Goal: Check status: Check status

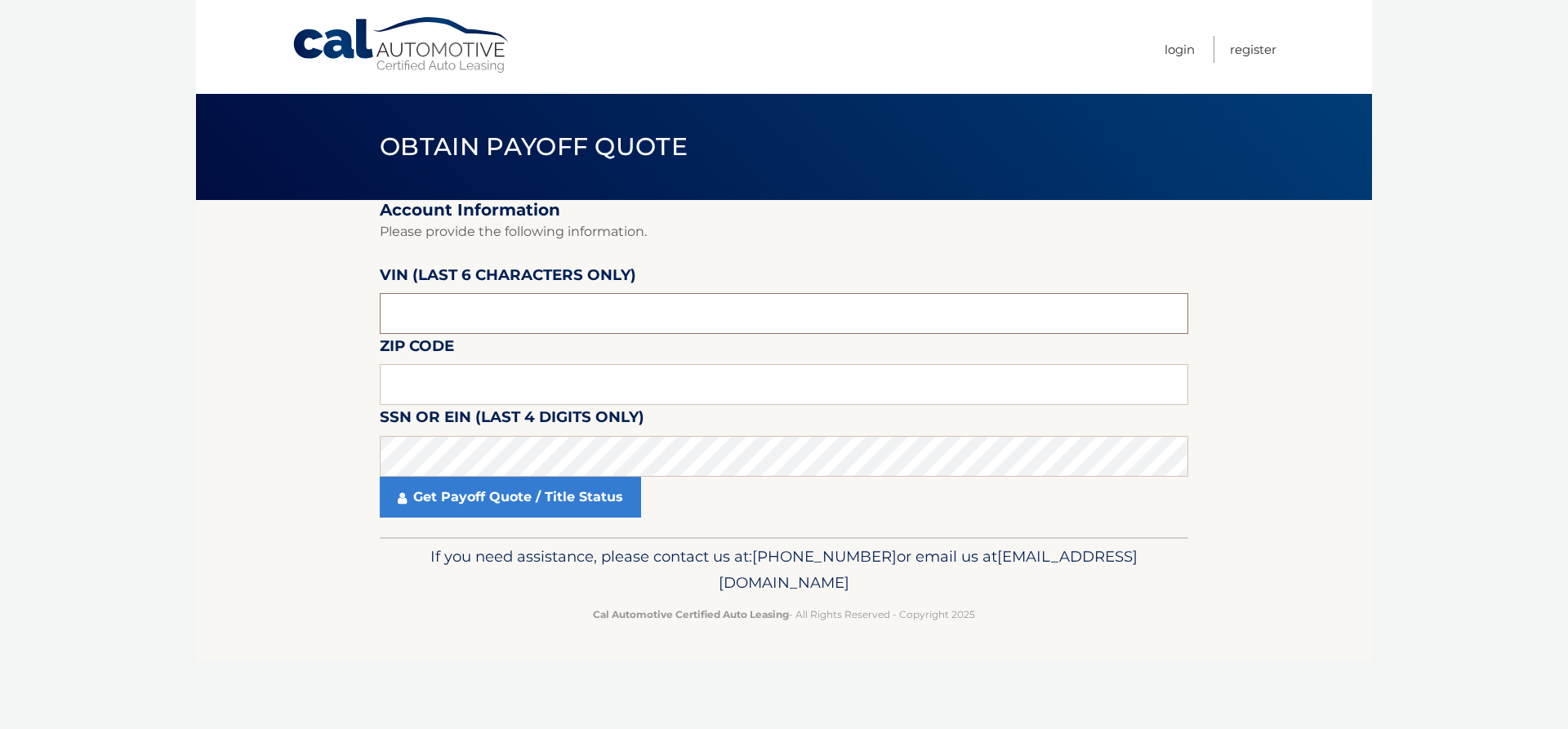
click at [463, 319] on input "text" at bounding box center [784, 313] width 809 height 41
type input "422086"
click at [443, 372] on input "text" at bounding box center [784, 384] width 809 height 41
type input "33928"
click at [423, 308] on input "422086" at bounding box center [784, 313] width 809 height 41
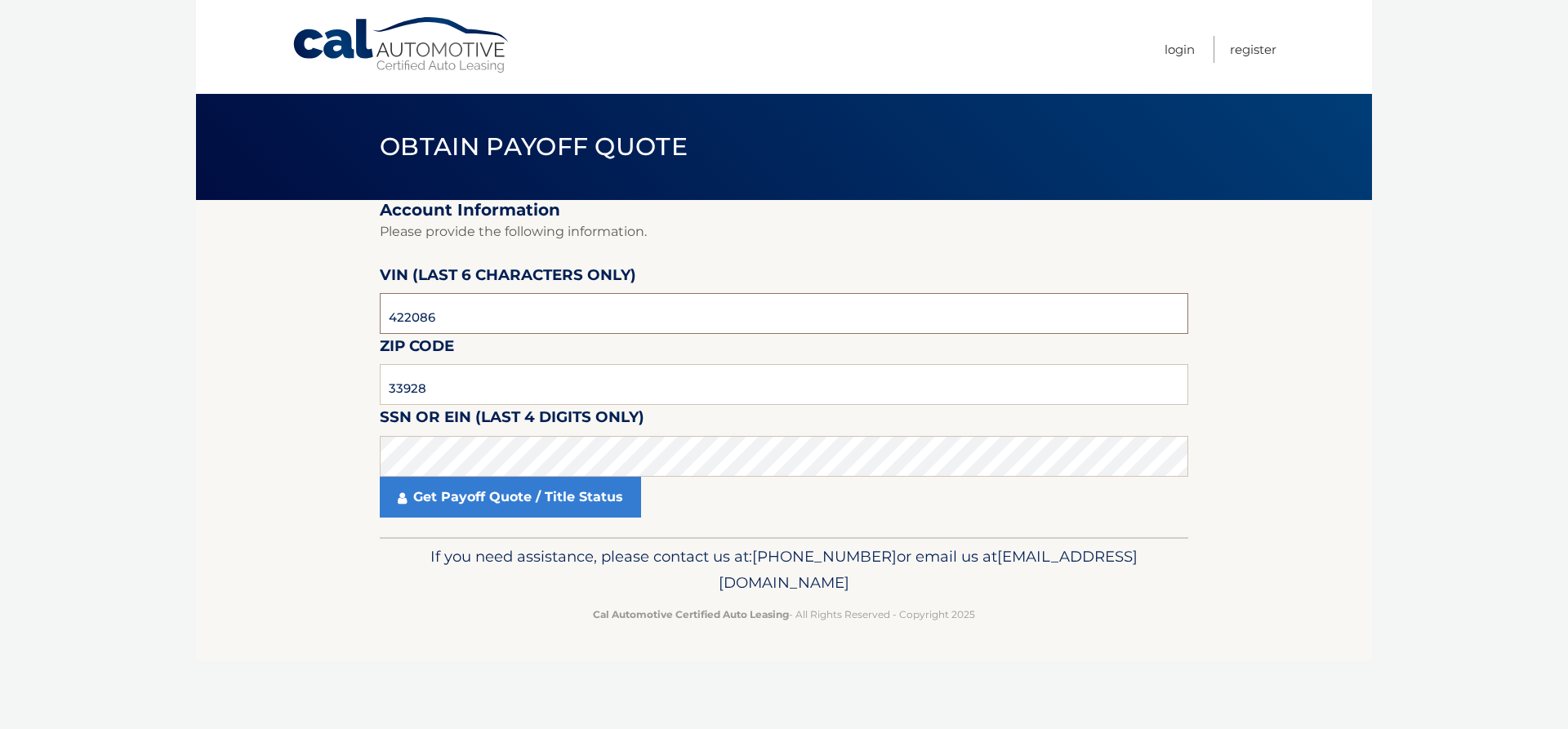
click at [423, 308] on input "422086" at bounding box center [784, 313] width 809 height 41
click at [425, 325] on input "422086" at bounding box center [784, 313] width 809 height 41
click at [405, 323] on input "422086" at bounding box center [784, 313] width 809 height 41
paste input "368666"
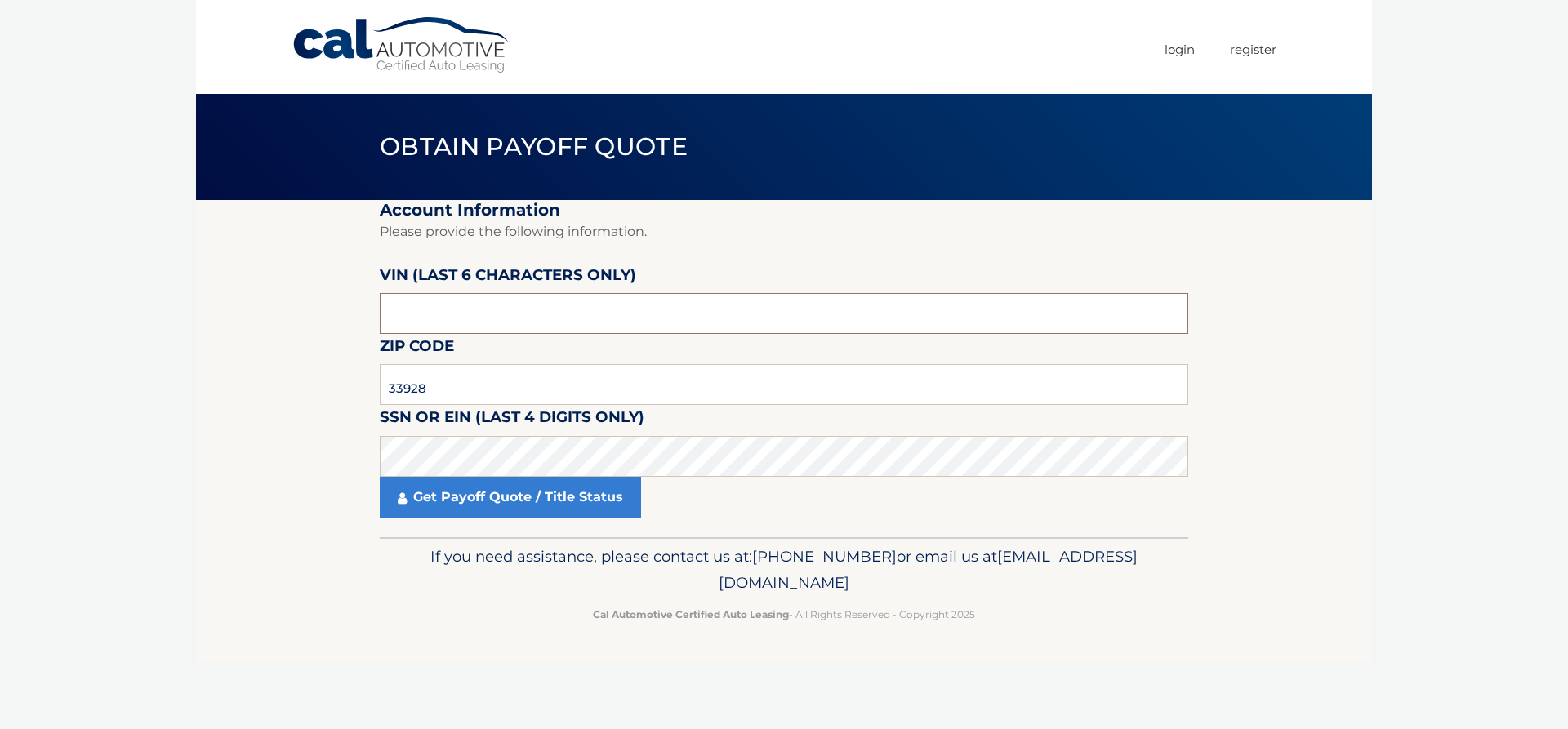
type input "368666"
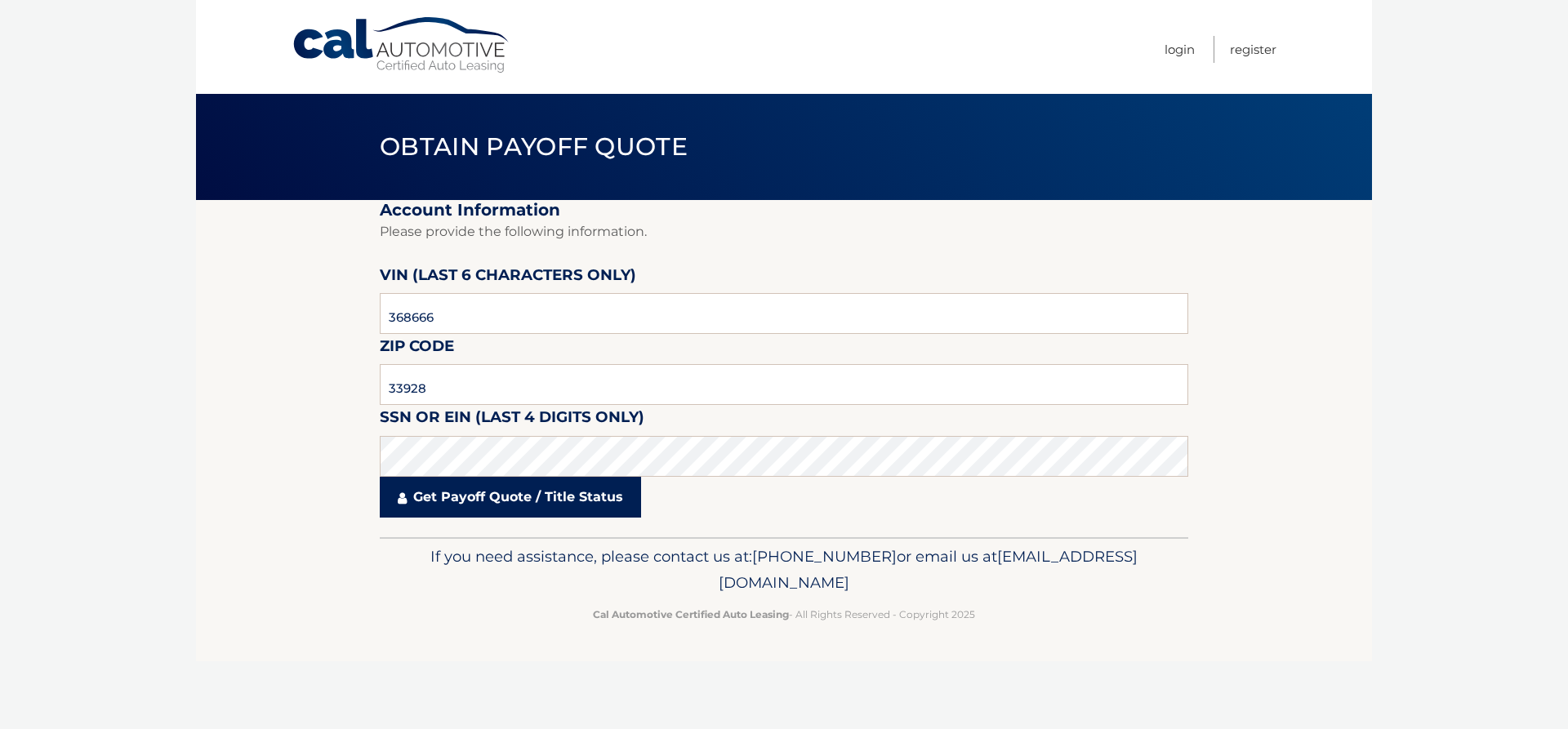
click at [496, 508] on link "Get Payoff Quote / Title Status" at bounding box center [510, 496] width 261 height 41
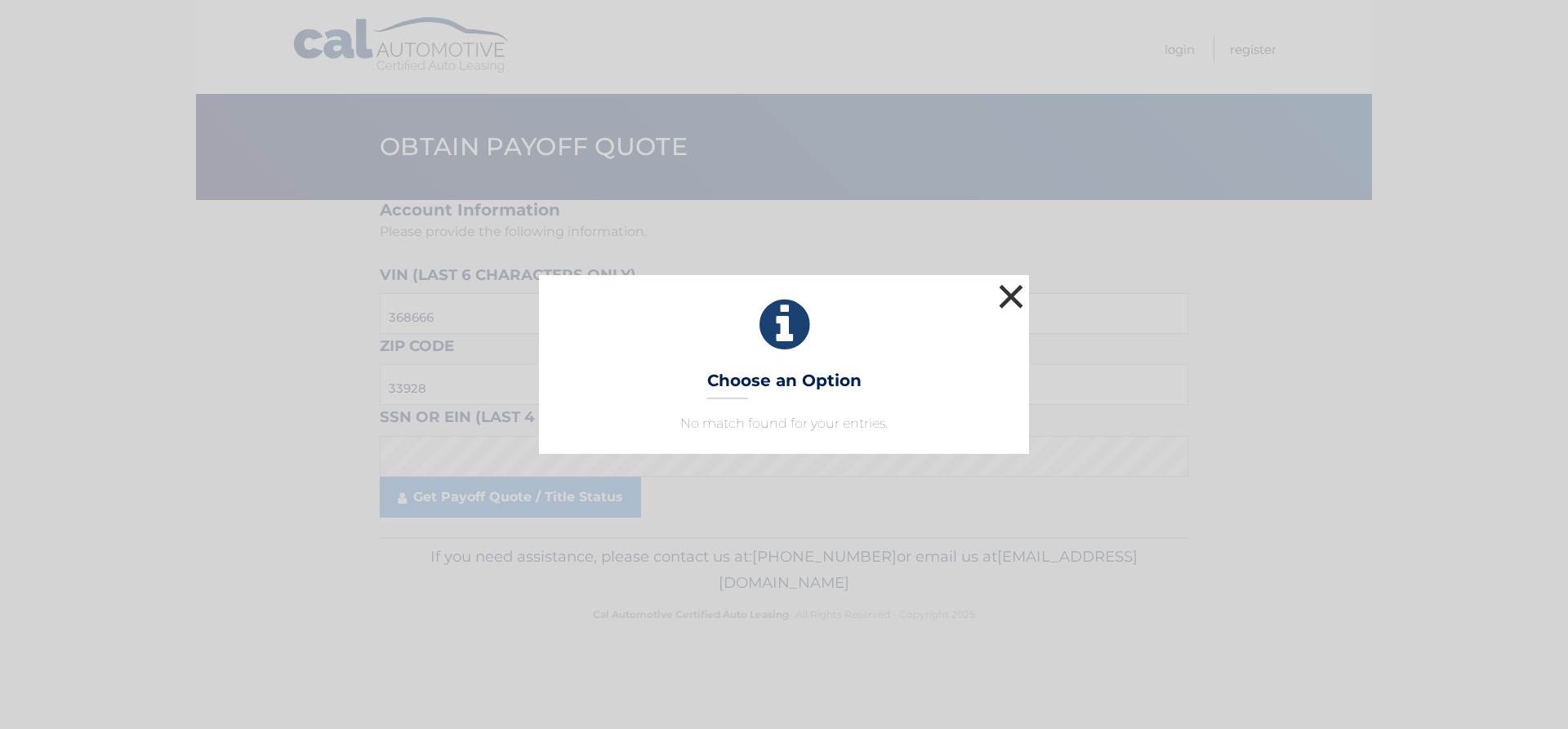
click at [1003, 288] on button "×" at bounding box center [1011, 296] width 32 height 32
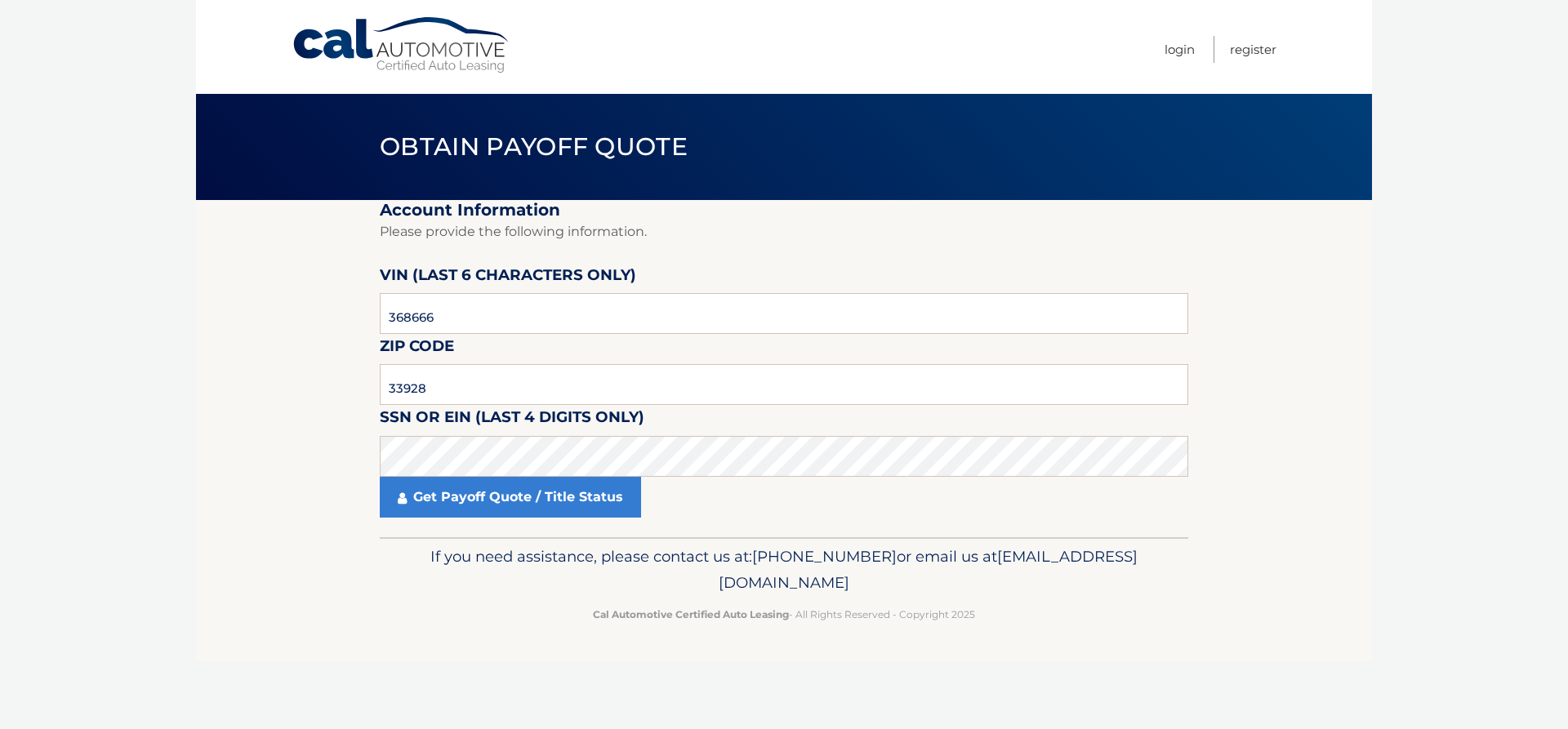
click at [316, 364] on section "Account Information Please provide the following information. VIN (last 6 chara…" at bounding box center [784, 368] width 1177 height 337
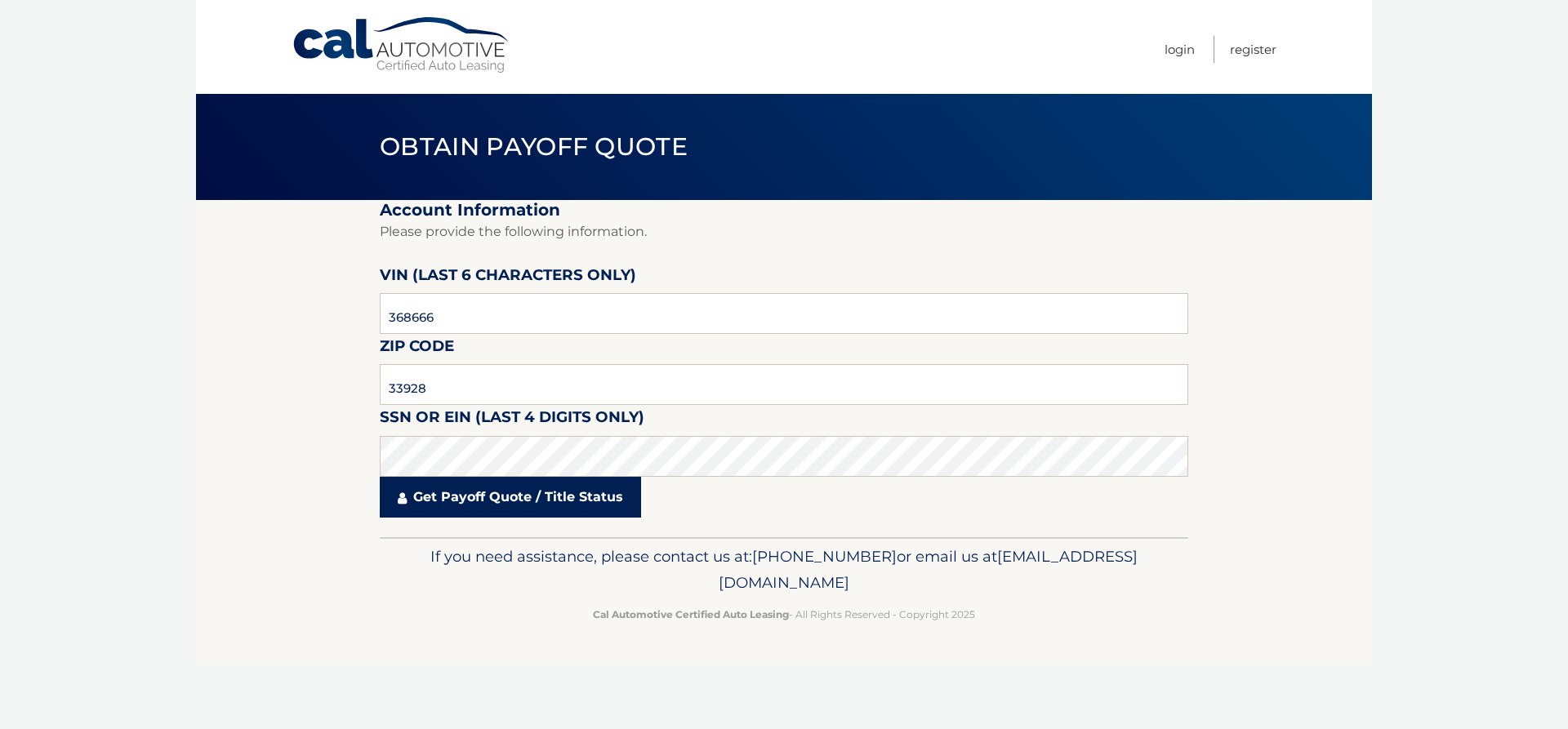
click at [529, 488] on link "Get Payoff Quote / Title Status" at bounding box center [510, 496] width 261 height 41
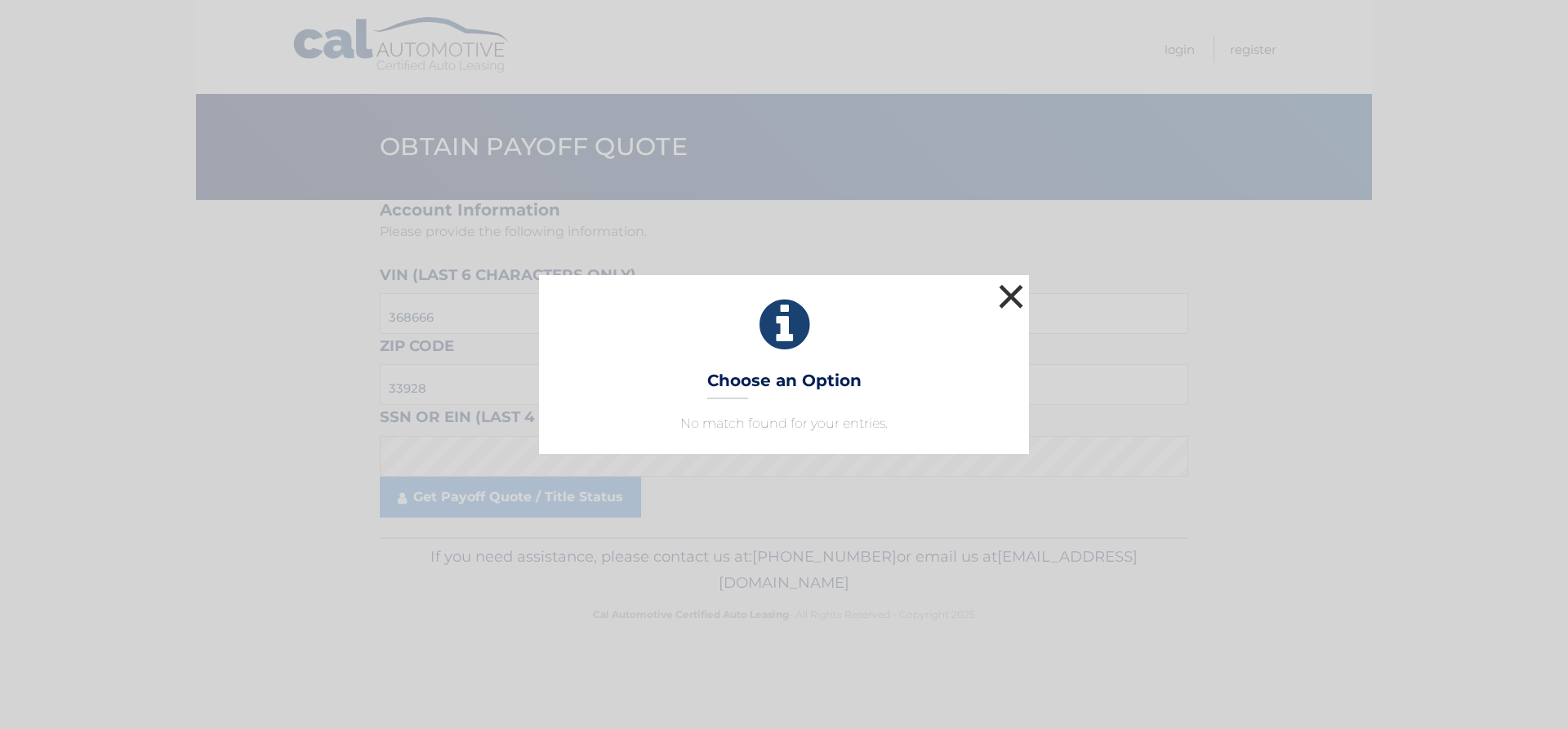
click at [1013, 301] on button "×" at bounding box center [1011, 296] width 32 height 32
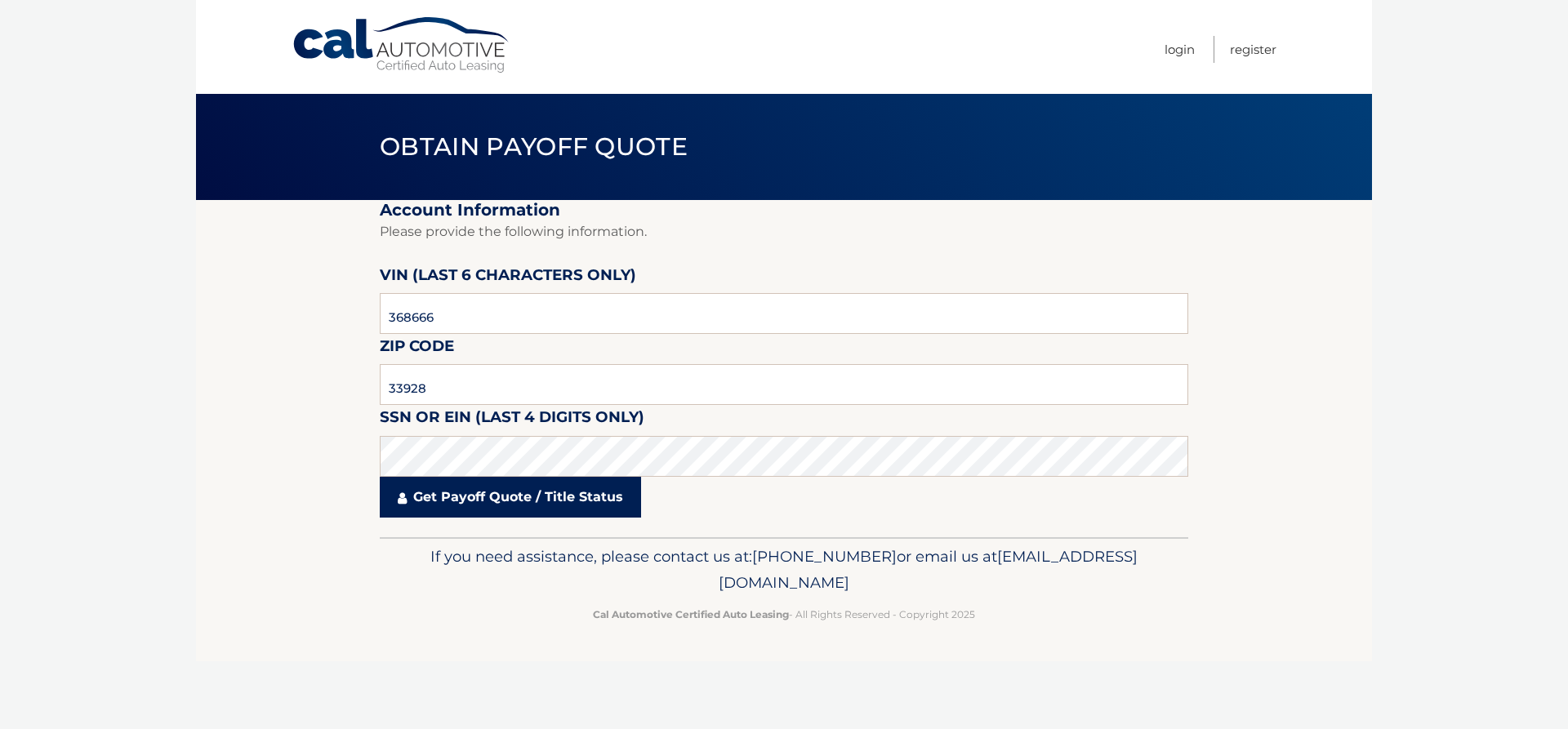
click at [490, 500] on link "Get Payoff Quote / Title Status" at bounding box center [510, 496] width 261 height 41
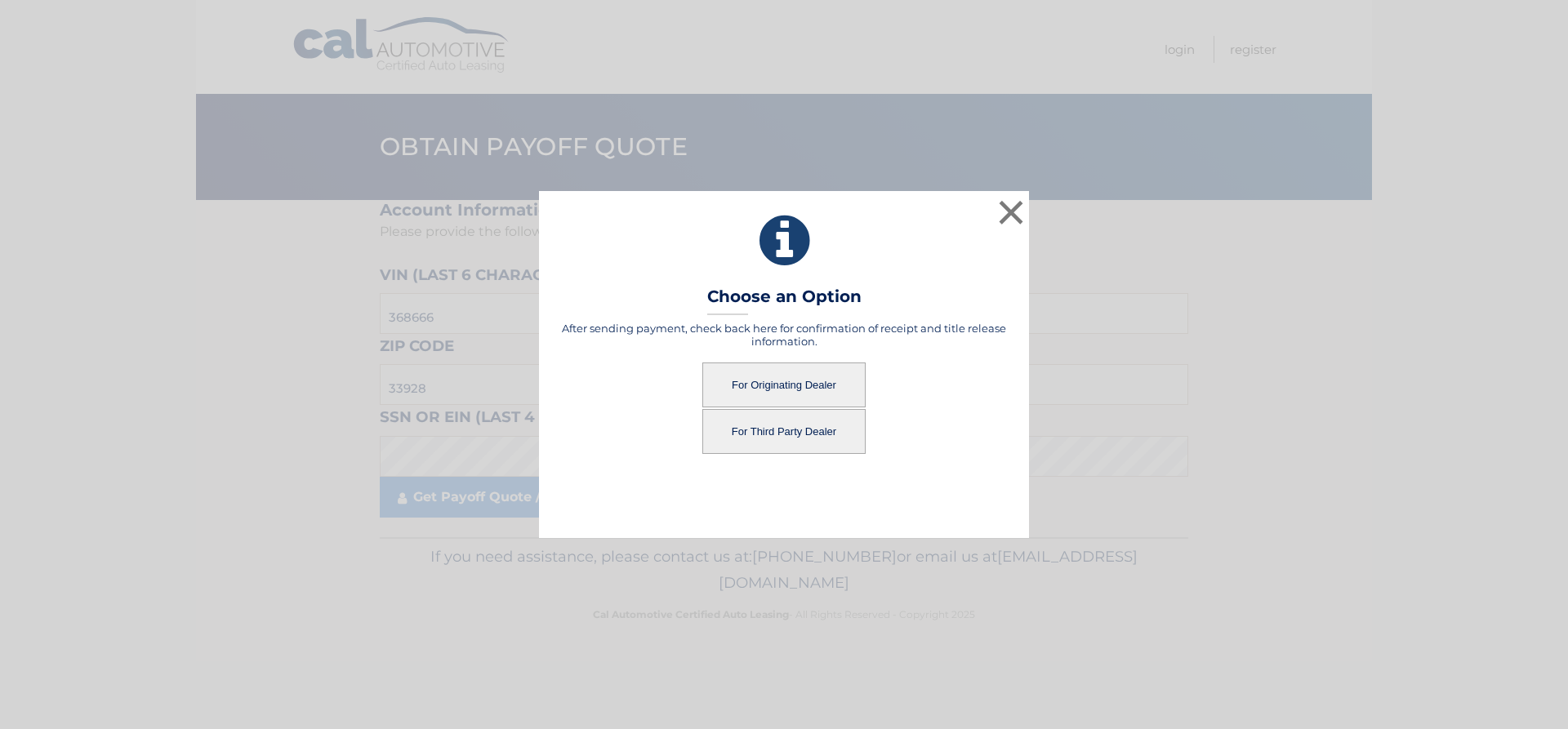
click at [784, 390] on button "For Originating Dealer" at bounding box center [784, 384] width 163 height 45
click at [791, 382] on button "For Originating Dealer" at bounding box center [784, 384] width 163 height 45
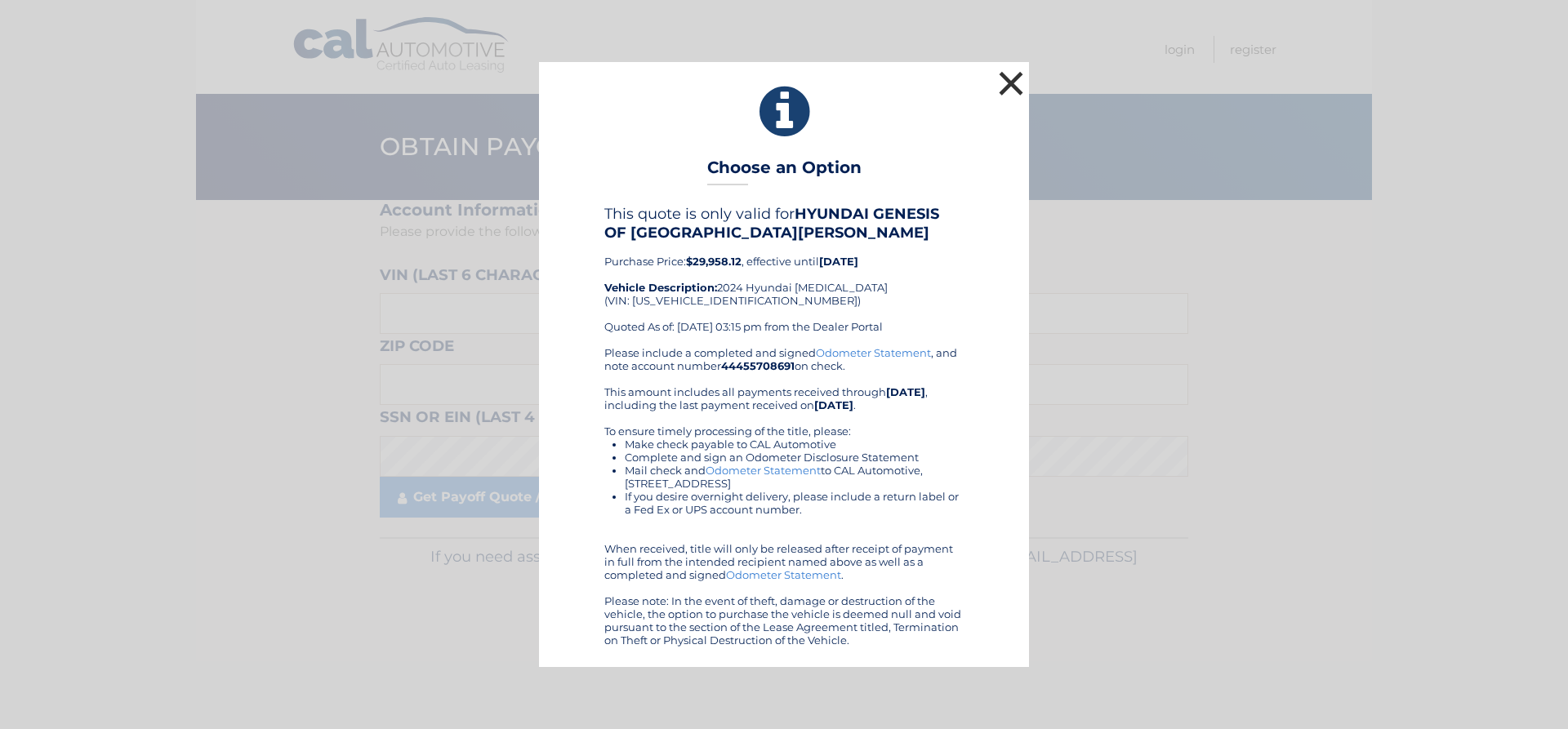
click at [1022, 79] on button "×" at bounding box center [1011, 84] width 32 height 32
